Goal: Task Accomplishment & Management: Manage account settings

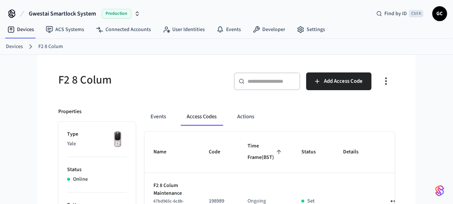
click at [19, 44] on link "Devices" at bounding box center [14, 47] width 17 height 8
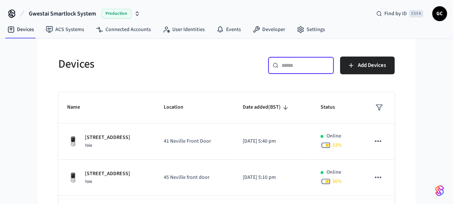
click at [317, 69] on input "text" at bounding box center [306, 65] width 48 height 7
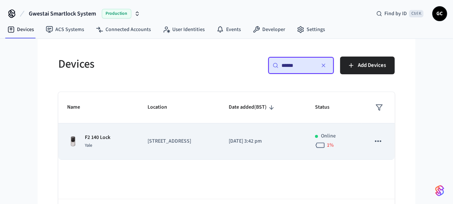
type input "******"
click at [92, 136] on p "F2 140 Lock" at bounding box center [97, 138] width 25 height 8
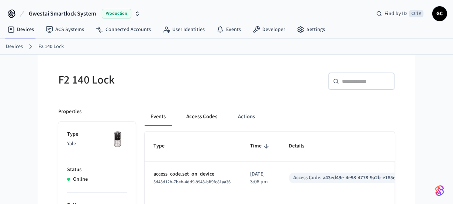
click at [200, 118] on button "Access Codes" at bounding box center [202, 117] width 43 height 18
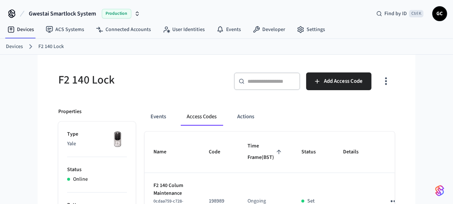
click at [14, 45] on link "Devices" at bounding box center [14, 47] width 17 height 8
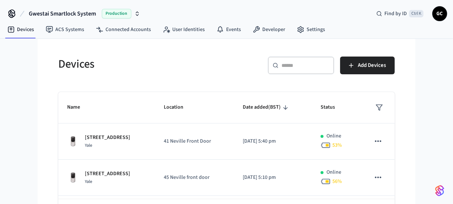
click at [289, 63] on input "text" at bounding box center [306, 65] width 48 height 7
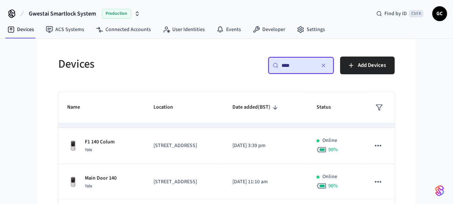
scroll to position [105, 0]
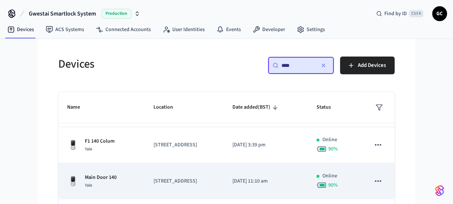
type input "***"
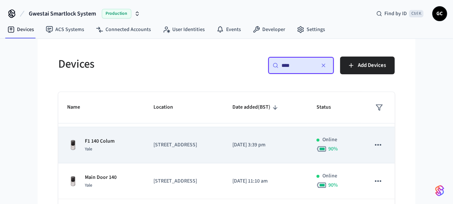
drag, startPoint x: 110, startPoint y: 172, endPoint x: 116, endPoint y: 137, distance: 35.1
click at [111, 167] on td "Main Door 140 Yale" at bounding box center [101, 181] width 86 height 36
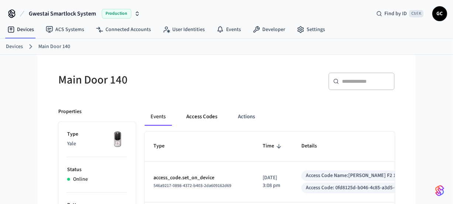
click at [205, 118] on button "Access Codes" at bounding box center [202, 117] width 43 height 18
